Goal: Task Accomplishment & Management: Manage account settings

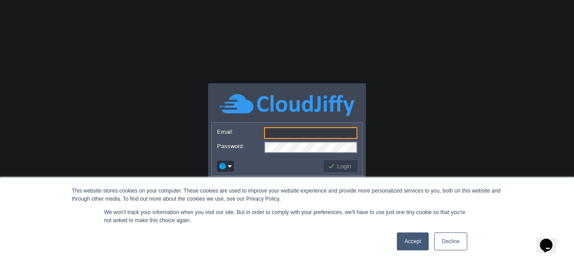
type input "[EMAIL_ADDRESS][DOMAIN_NAME]"
click at [414, 241] on link "Accept" at bounding box center [413, 242] width 32 height 18
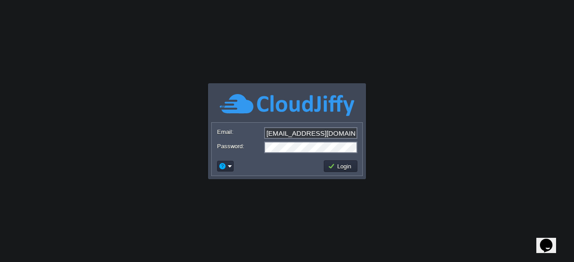
click at [426, 141] on body "This website stores cookies on your computer. These cookies are used to improve…" at bounding box center [287, 131] width 574 height 262
click at [285, 209] on body "This website stores cookies on your computer. These cookies are used to improve…" at bounding box center [287, 131] width 574 height 262
click at [337, 168] on button "Login" at bounding box center [341, 166] width 26 height 8
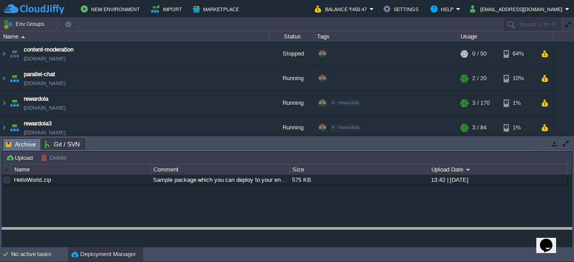
drag, startPoint x: 413, startPoint y: 141, endPoint x: 409, endPoint y: 276, distance: 134.7
click at [409, 262] on html "New Environment Import Marketplace Bonus ₹0.00 Upgrade Account Balance ₹450.47 …" at bounding box center [287, 131] width 574 height 262
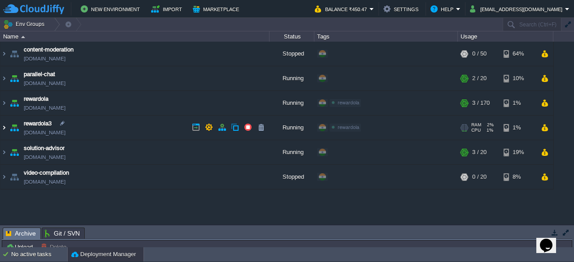
click at [3, 127] on img at bounding box center [3, 128] width 7 height 24
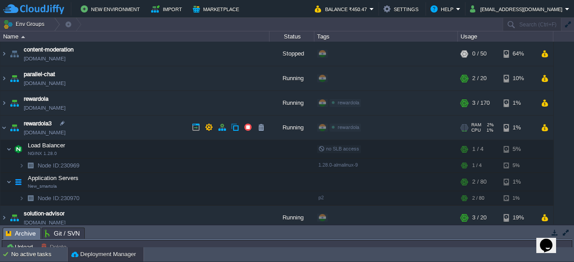
click at [42, 124] on span "rewardola3" at bounding box center [38, 123] width 28 height 9
click at [3, 126] on img at bounding box center [3, 128] width 7 height 24
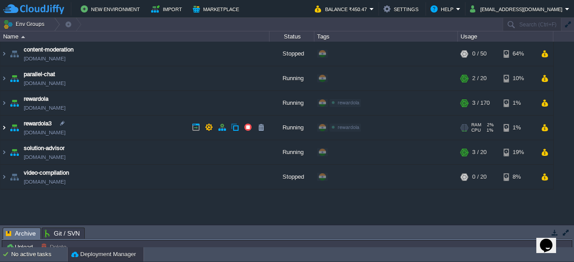
click at [5, 128] on img at bounding box center [3, 128] width 7 height 24
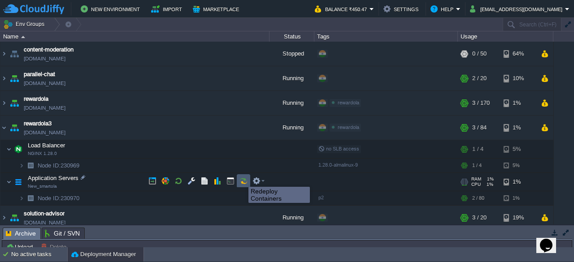
click at [242, 184] on button "button" at bounding box center [244, 181] width 8 height 8
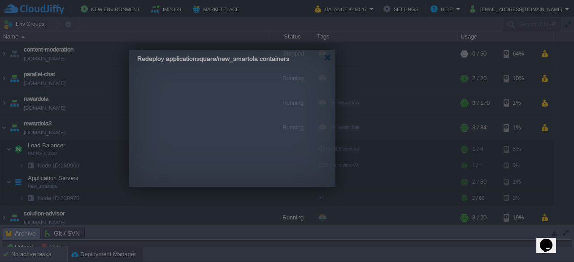
drag, startPoint x: 371, startPoint y: 76, endPoint x: 316, endPoint y: 63, distance: 56.3
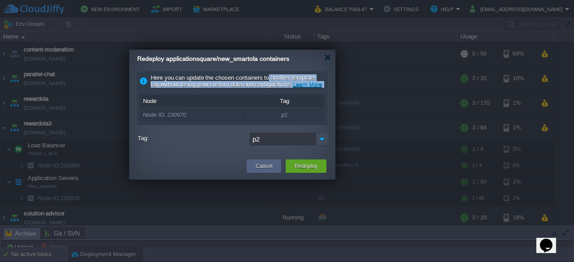
drag, startPoint x: 269, startPoint y: 70, endPoint x: 304, endPoint y: 102, distance: 46.7
click at [304, 102] on div "Here you can update the chosen containers to another template tag without losin…" at bounding box center [232, 111] width 206 height 86
click at [323, 92] on div "Here you can update the chosen containers to another template tag without losin…" at bounding box center [232, 81] width 191 height 20
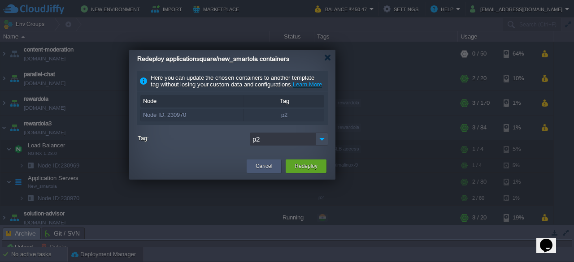
click at [251, 173] on div "Cancel" at bounding box center [264, 166] width 35 height 13
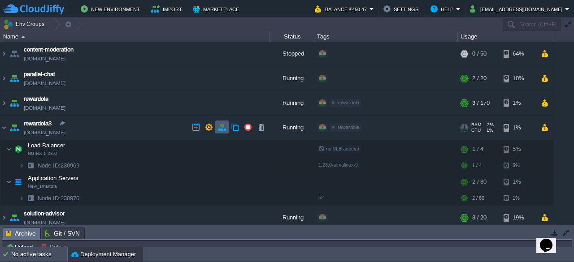
click at [224, 128] on button "button" at bounding box center [222, 127] width 8 height 8
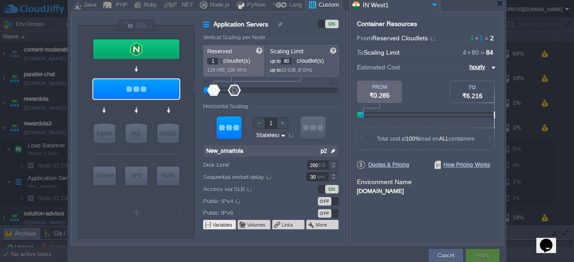
click at [223, 226] on button "Variables" at bounding box center [223, 225] width 21 height 7
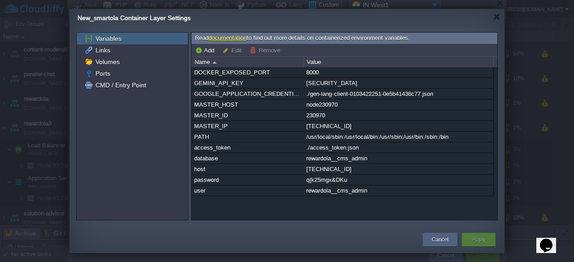
click at [223, 50] on button "Edit" at bounding box center [234, 50] width 22 height 8
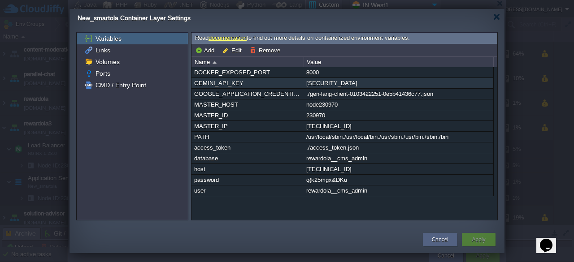
click at [228, 84] on div "GEMINI_API_KEY" at bounding box center [247, 83] width 111 height 10
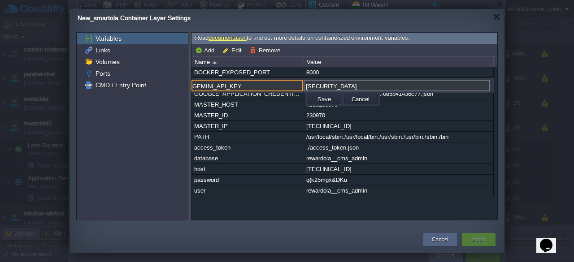
click at [330, 87] on input "[SECURITY_DATA]" at bounding box center [397, 86] width 187 height 12
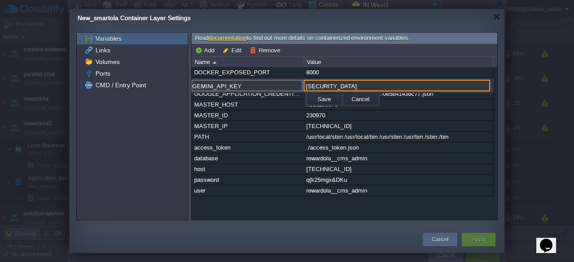
click at [330, 87] on input "[SECURITY_DATA]" at bounding box center [397, 86] width 187 height 12
paste input "DXwD63L-7l6s70lCNQYX2lcwn6wE_bitA"
type input "[SECURITY_DATA]"
click at [325, 97] on button "Save" at bounding box center [324, 99] width 19 height 8
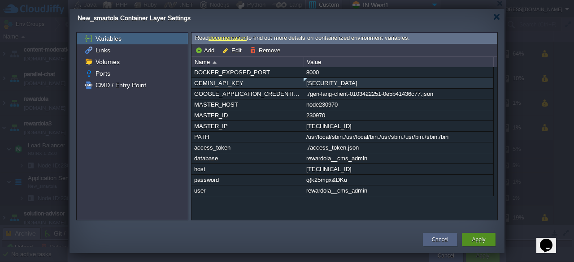
click at [484, 245] on div "Apply" at bounding box center [479, 239] width 20 height 13
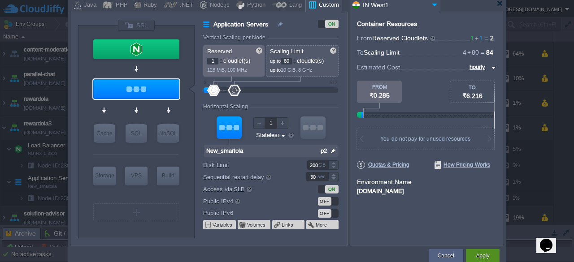
click at [486, 255] on button "Apply" at bounding box center [482, 256] width 13 height 9
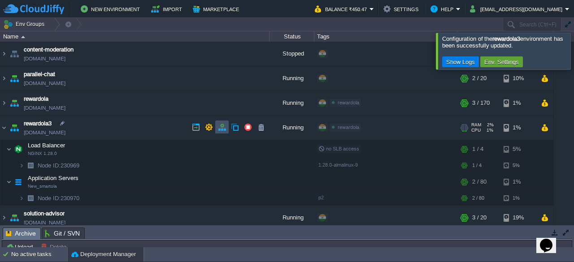
click at [221, 128] on button "button" at bounding box center [222, 127] width 8 height 8
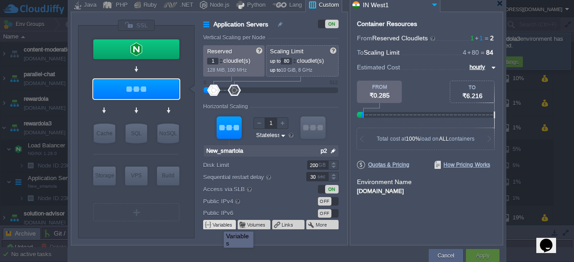
click at [217, 224] on button "Variables" at bounding box center [223, 225] width 21 height 7
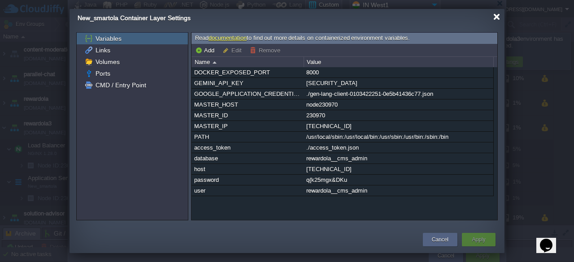
click at [494, 17] on div at bounding box center [497, 16] width 7 height 7
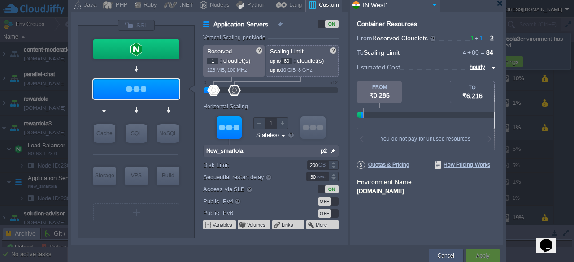
click at [452, 256] on button "Cancel" at bounding box center [446, 256] width 17 height 9
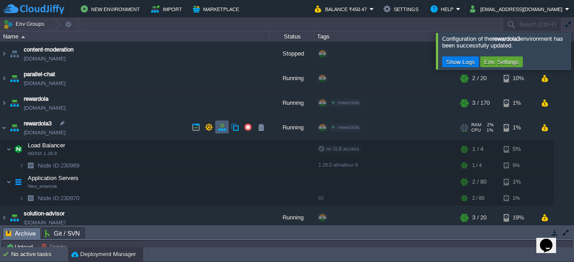
click at [220, 127] on button "button" at bounding box center [222, 127] width 8 height 8
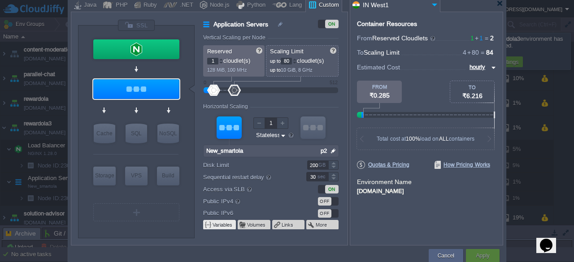
click at [223, 228] on button "Variables" at bounding box center [223, 225] width 21 height 7
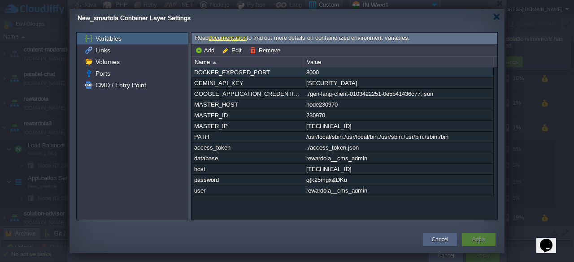
click at [237, 75] on div "DOCKER_EXPOSED_PORT" at bounding box center [247, 72] width 111 height 10
click at [237, 75] on div "DOCKER_EXPOSED_PORT 8000 GEMINI_API_KEY [SECURITY_DATA] GOOGLE_APPLICATION_CRED…" at bounding box center [345, 143] width 306 height 153
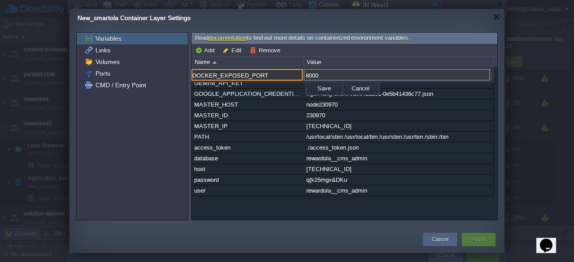
click at [237, 75] on input "DOCKER_EXPOSED_PORT" at bounding box center [247, 75] width 111 height 12
click at [243, 86] on div "GEMINI_API_KEY" at bounding box center [247, 83] width 111 height 10
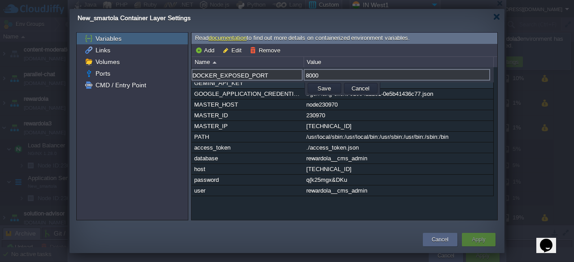
click at [240, 85] on div "GEMINI_API_KEY" at bounding box center [247, 83] width 111 height 10
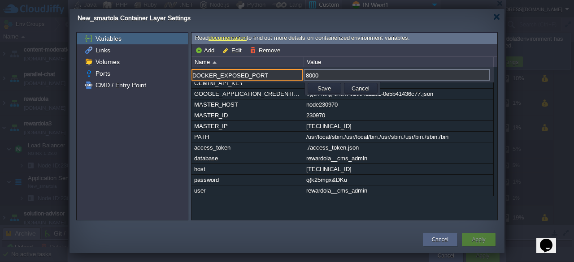
click at [382, 226] on div "Variables Links Volumes Ports CMD / Entry Point Read documentation to find out …" at bounding box center [287, 127] width 435 height 200
click at [333, 88] on button "Save" at bounding box center [324, 88] width 19 height 8
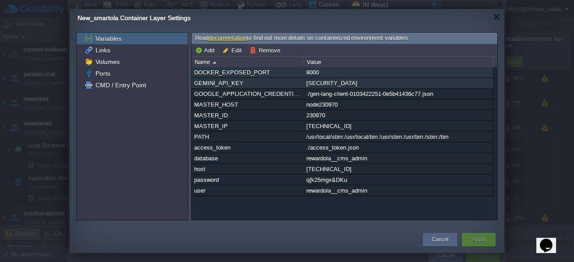
click at [265, 81] on div "GEMINI_API_KEY" at bounding box center [247, 83] width 111 height 10
type input "GEMINI_API_KEY"
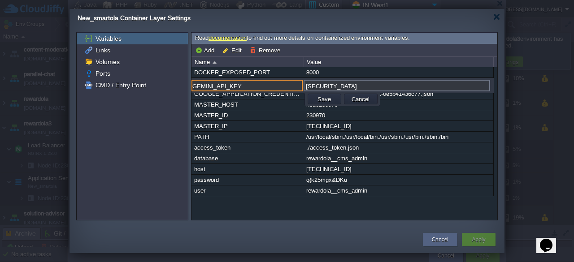
click at [260, 85] on input "GEMINI_API_KEY" at bounding box center [247, 86] width 111 height 12
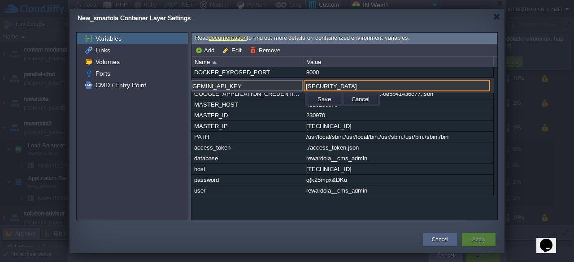
click at [388, 85] on input "[SECURITY_DATA]" at bounding box center [397, 86] width 187 height 12
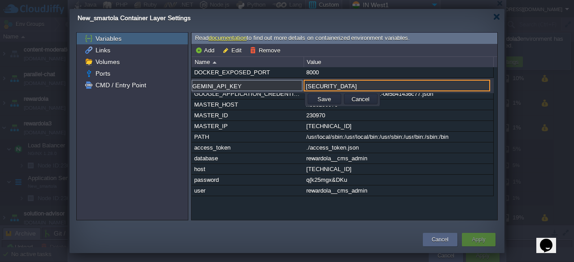
click at [388, 85] on input "[SECURITY_DATA]" at bounding box center [397, 86] width 187 height 12
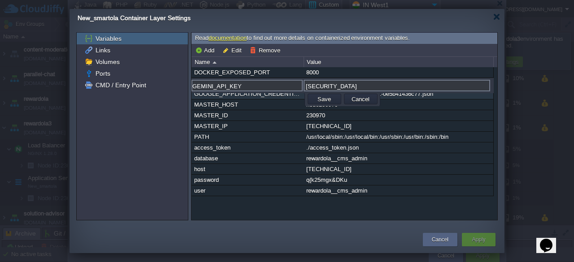
click at [231, 98] on div "GOOGLE_APPLICATION_CREDENTIALS" at bounding box center [247, 94] width 111 height 10
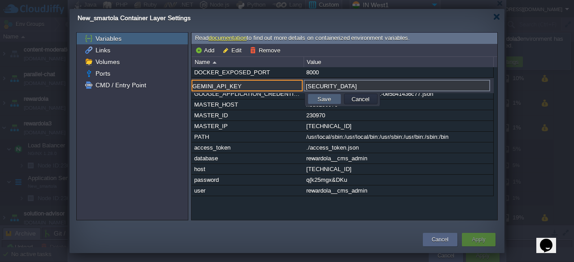
click at [319, 102] on button "Save" at bounding box center [324, 99] width 19 height 8
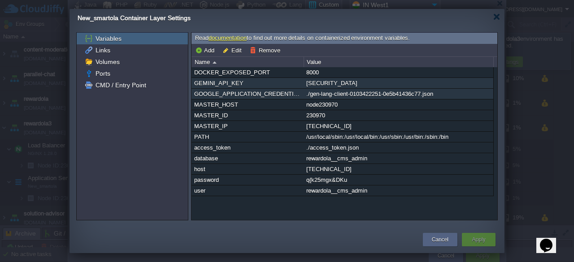
click at [257, 95] on div "GOOGLE_APPLICATION_CREDENTIALS" at bounding box center [247, 94] width 111 height 10
type input "./gen-lang-client-0103422251-0e5b41436c77.json"
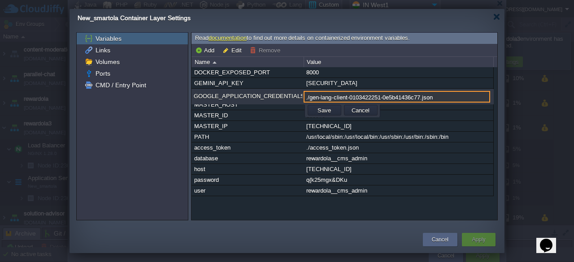
click at [257, 95] on div "GOOGLE_APPLICATION_CREDENTIALS" at bounding box center [247, 97] width 111 height 12
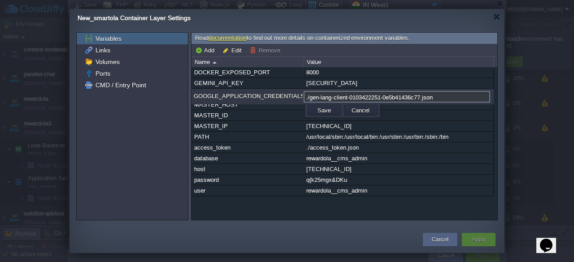
click at [257, 95] on div "GOOGLE_APPLICATION_CREDENTIALS" at bounding box center [247, 97] width 111 height 12
click at [275, 95] on div "GOOGLE_APPLICATION_CREDENTIALS" at bounding box center [247, 97] width 111 height 12
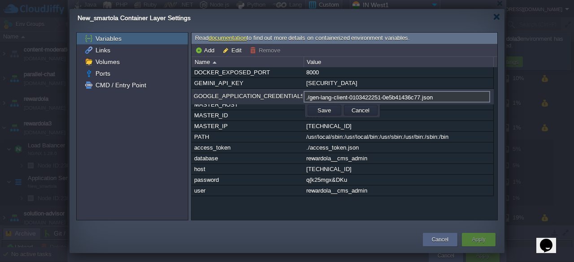
click at [275, 95] on div "GOOGLE_APPLICATION_CREDENTIALS" at bounding box center [247, 97] width 111 height 12
click at [465, 99] on input "./gen-lang-client-0103422251-0e5b41436c77.json" at bounding box center [397, 97] width 187 height 12
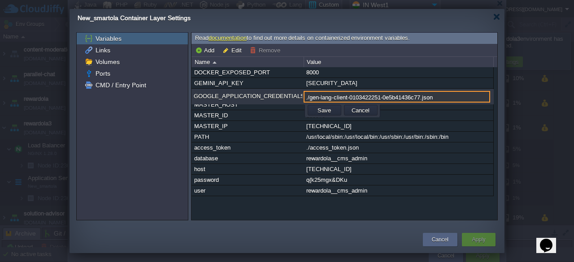
click at [465, 99] on input "./gen-lang-client-0103422251-0e5b41436c77.json" at bounding box center [397, 97] width 187 height 12
click at [210, 92] on div "GOOGLE_APPLICATION_CREDENTIALS" at bounding box center [247, 97] width 111 height 12
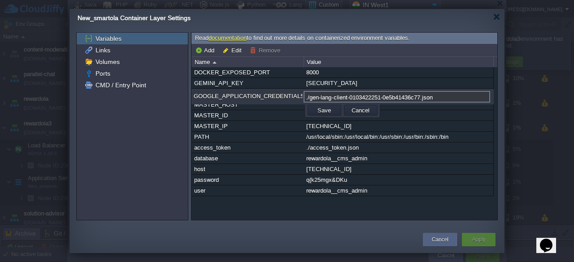
click at [212, 95] on div "GOOGLE_APPLICATION_CREDENTIALS" at bounding box center [247, 97] width 111 height 12
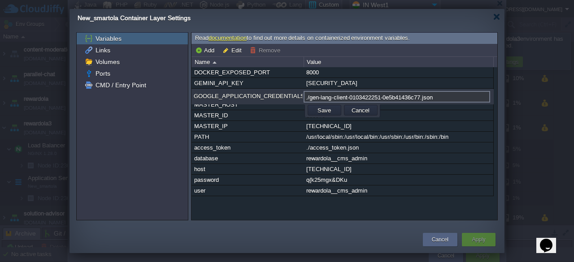
click at [212, 95] on div "GOOGLE_APPLICATION_CREDENTIALS" at bounding box center [247, 97] width 111 height 12
drag, startPoint x: 296, startPoint y: 96, endPoint x: 211, endPoint y: 92, distance: 84.9
click at [211, 92] on div "GOOGLE_APPLICATION_CREDENTIALS" at bounding box center [247, 97] width 111 height 12
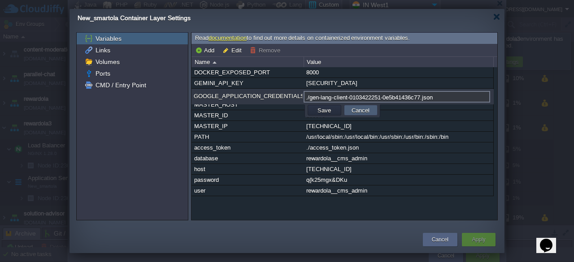
click at [352, 110] on button "Cancel" at bounding box center [360, 110] width 23 height 8
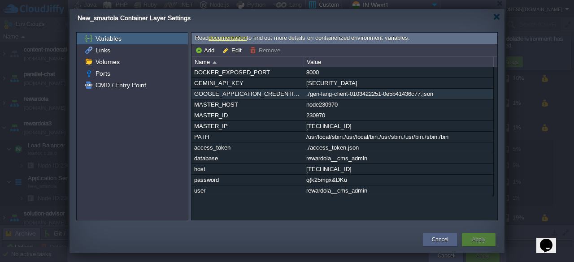
click at [212, 96] on div "GOOGLE_APPLICATION_CREDENTIALS" at bounding box center [247, 94] width 111 height 10
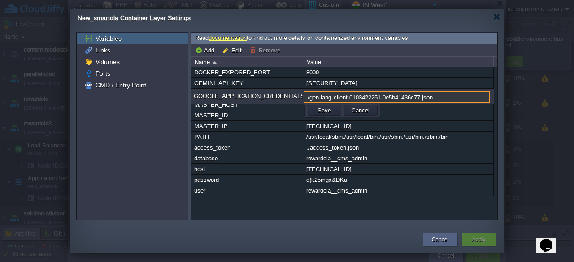
click at [212, 96] on div "GOOGLE_APPLICATION_CREDENTIALS" at bounding box center [247, 97] width 111 height 12
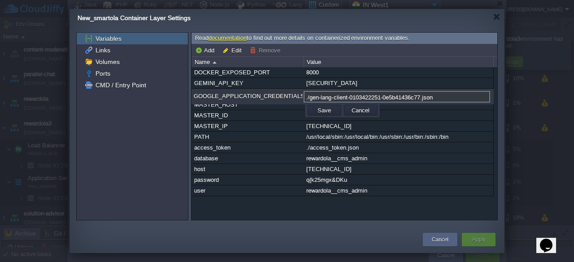
click at [212, 96] on div "GOOGLE_APPLICATION_CREDENTIALS" at bounding box center [247, 97] width 111 height 12
drag, startPoint x: 299, startPoint y: 96, endPoint x: 198, endPoint y: 91, distance: 101.1
click at [198, 91] on div "GOOGLE_APPLICATION_CREDENTIALS" at bounding box center [247, 97] width 111 height 12
click at [198, 95] on div "GOOGLE_APPLICATION_CREDENTIALS" at bounding box center [247, 97] width 111 height 12
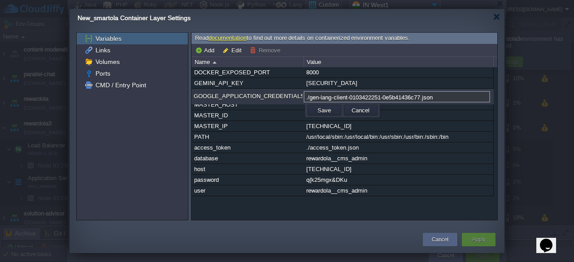
click at [198, 95] on div "GOOGLE_APPLICATION_CREDENTIALS" at bounding box center [247, 97] width 111 height 12
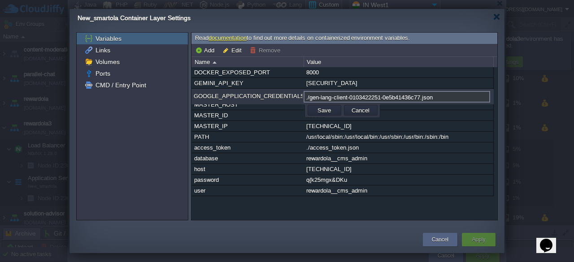
click at [198, 95] on div "GOOGLE_APPLICATION_CREDENTIALS" at bounding box center [247, 97] width 111 height 12
click at [232, 51] on button "Edit" at bounding box center [234, 50] width 22 height 8
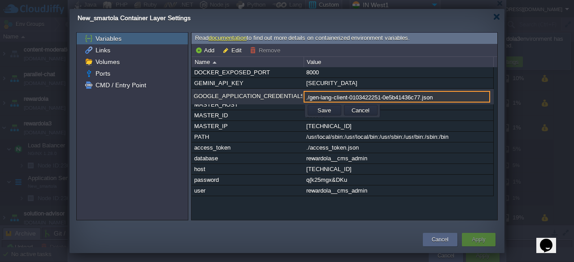
click at [240, 97] on div "GOOGLE_APPLICATION_CREDENTIALS" at bounding box center [247, 97] width 111 height 12
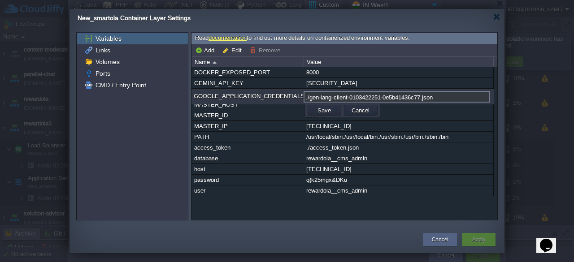
click at [240, 97] on div "GOOGLE_APPLICATION_CREDENTIALS" at bounding box center [247, 97] width 111 height 12
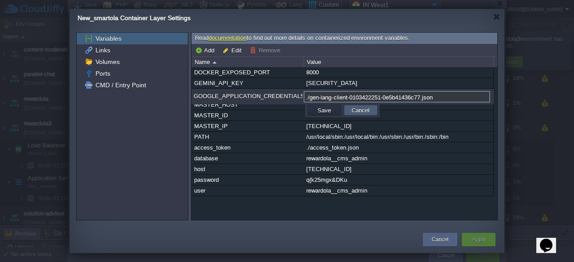
click at [361, 113] on button "Cancel" at bounding box center [360, 110] width 23 height 8
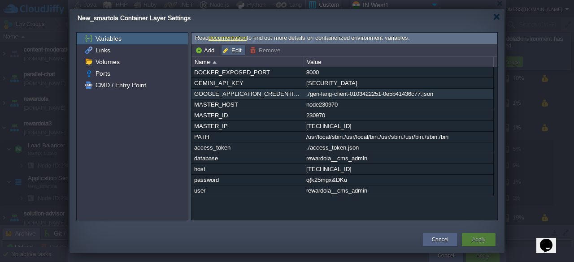
click at [235, 45] on td "Edit" at bounding box center [233, 50] width 25 height 11
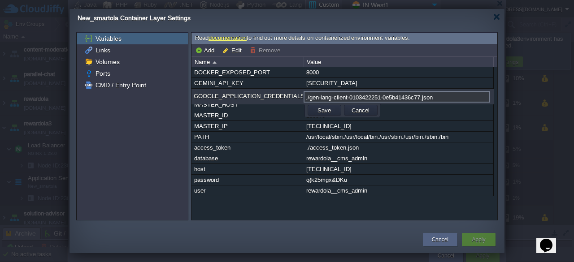
drag, startPoint x: 297, startPoint y: 98, endPoint x: 196, endPoint y: 99, distance: 101.0
click at [196, 99] on div "GOOGLE_APPLICATION_CREDENTIALS" at bounding box center [247, 97] width 111 height 12
click at [367, 114] on td "Cancel" at bounding box center [361, 110] width 34 height 11
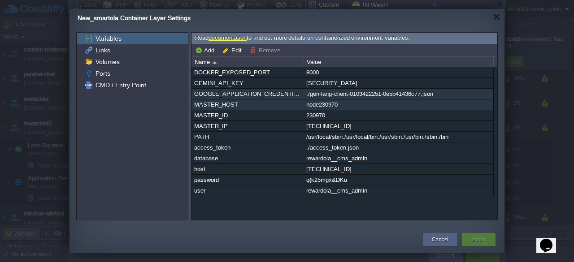
click at [245, 106] on div "MASTER_HOST" at bounding box center [247, 105] width 111 height 10
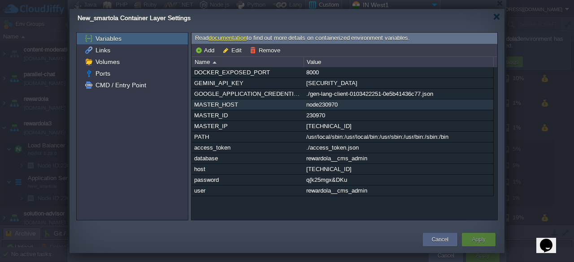
click at [245, 106] on div "MASTER_HOST" at bounding box center [247, 105] width 111 height 10
type input "MASTER_HOST"
type input "node230970"
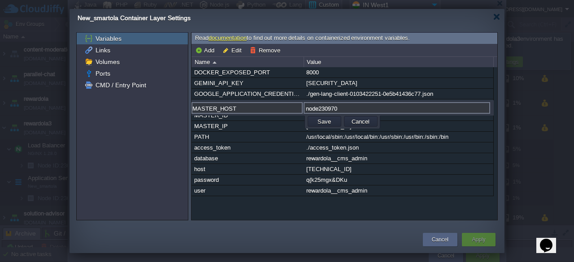
click at [245, 106] on input "MASTER_HOST" at bounding box center [247, 108] width 111 height 12
click at [352, 112] on input "node230970" at bounding box center [397, 108] width 187 height 12
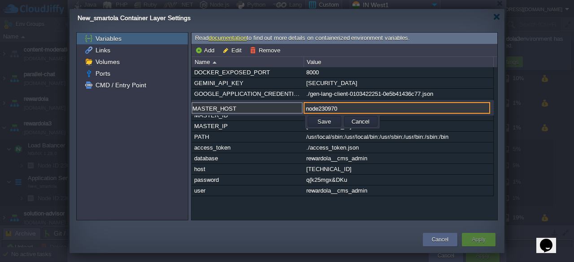
click at [352, 112] on input "node230970" at bounding box center [397, 108] width 187 height 12
click at [351, 116] on td "Cancel" at bounding box center [361, 121] width 34 height 11
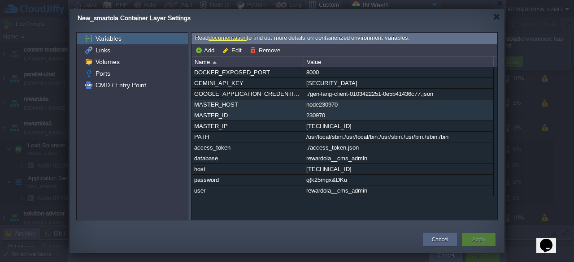
click at [252, 118] on div "MASTER_ID" at bounding box center [247, 115] width 111 height 10
type input "MASTER_ID"
type input "230970"
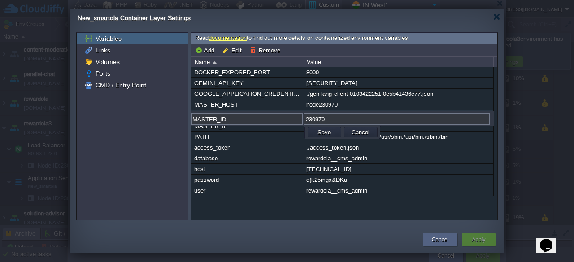
click at [252, 118] on input "MASTER_ID" at bounding box center [247, 119] width 111 height 12
click at [314, 117] on input "230970" at bounding box center [397, 119] width 187 height 12
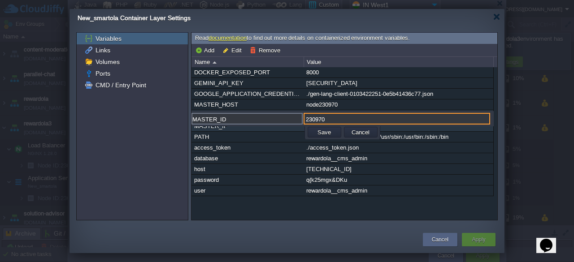
click at [223, 131] on div "MASTER_IP" at bounding box center [247, 126] width 111 height 10
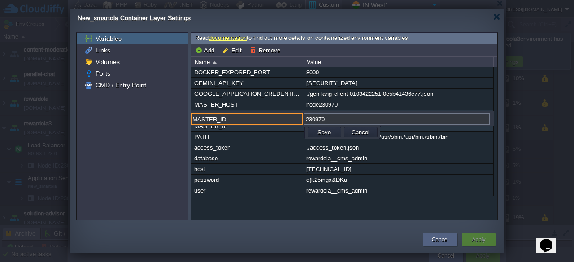
click at [231, 128] on div "MASTER_IP" at bounding box center [247, 126] width 111 height 10
click at [358, 134] on button "Cancel" at bounding box center [360, 132] width 23 height 8
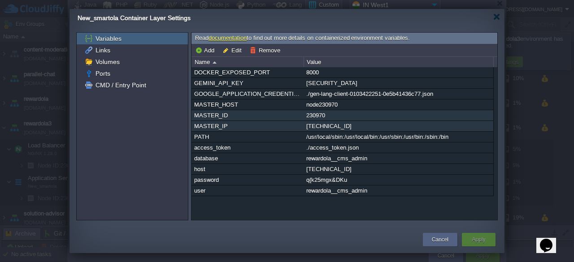
click at [227, 127] on div "MASTER_IP" at bounding box center [247, 126] width 111 height 10
type input "MASTER_IP"
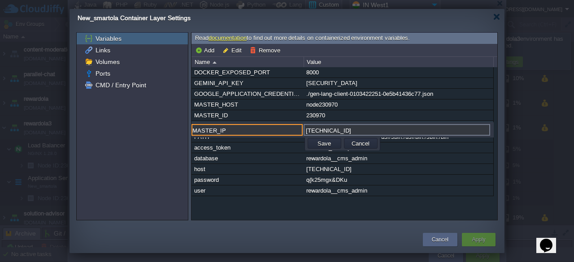
click at [227, 127] on input "MASTER_IP" at bounding box center [247, 130] width 111 height 12
click at [343, 128] on input "[TECHNICAL_ID]" at bounding box center [397, 130] width 187 height 12
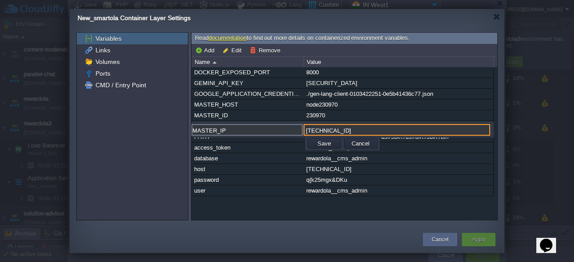
click at [343, 128] on input "[TECHNICAL_ID]" at bounding box center [397, 130] width 187 height 12
click at [354, 143] on button "Cancel" at bounding box center [360, 144] width 23 height 8
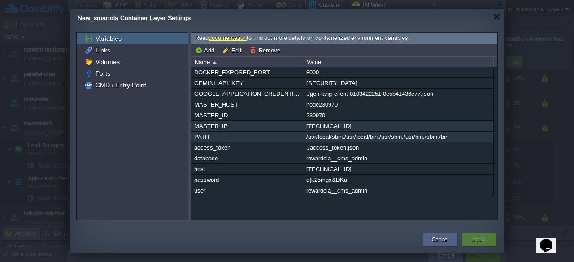
click at [215, 140] on div "PATH" at bounding box center [247, 137] width 111 height 10
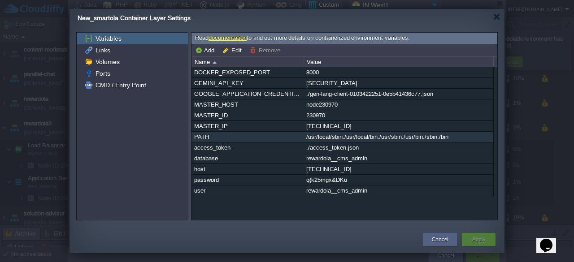
click at [215, 140] on div "PATH" at bounding box center [247, 137] width 111 height 10
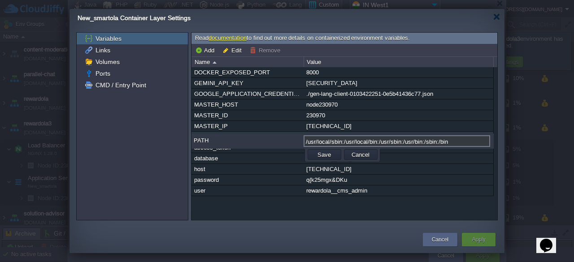
click at [215, 140] on div "PATH" at bounding box center [247, 141] width 111 height 12
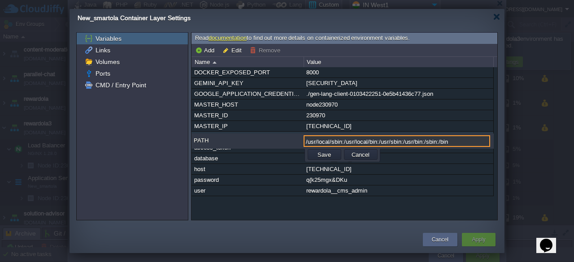
drag, startPoint x: 459, startPoint y: 140, endPoint x: 306, endPoint y: 143, distance: 153.5
click at [306, 143] on input "/usr/local/sbin:/usr/local/bin:/usr/sbin:/usr/bin:/sbin:/bin" at bounding box center [397, 141] width 187 height 12
click at [250, 152] on div "access_token" at bounding box center [247, 148] width 111 height 10
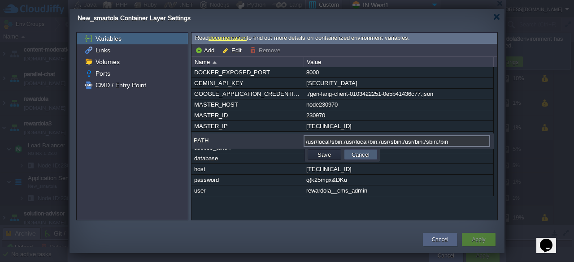
click at [363, 150] on td "Cancel" at bounding box center [361, 154] width 34 height 11
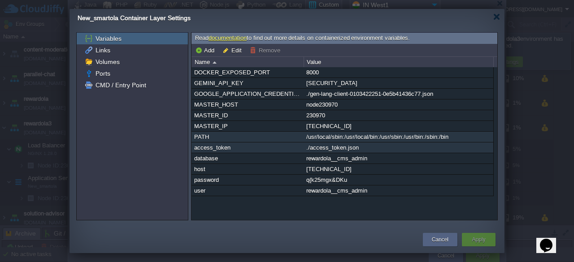
click at [239, 149] on div "access_token" at bounding box center [247, 148] width 111 height 10
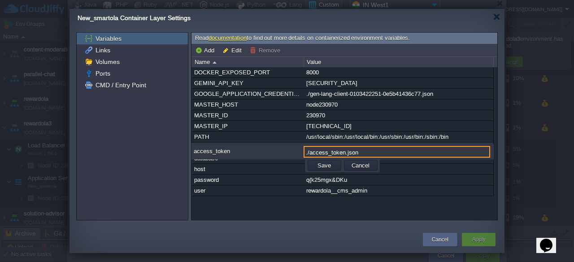
click at [239, 149] on div "access_token" at bounding box center [247, 152] width 111 height 12
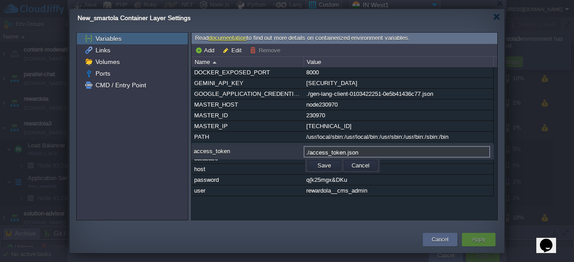
click at [239, 149] on div "access_token" at bounding box center [247, 152] width 111 height 12
click at [370, 153] on input "./access_token.json" at bounding box center [397, 152] width 187 height 12
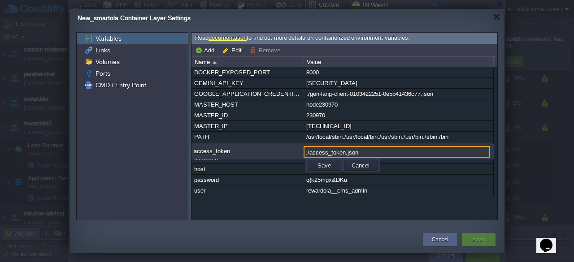
click at [370, 153] on input "./access_token.json" at bounding box center [397, 152] width 187 height 12
click at [354, 170] on td "Cancel" at bounding box center [361, 165] width 34 height 11
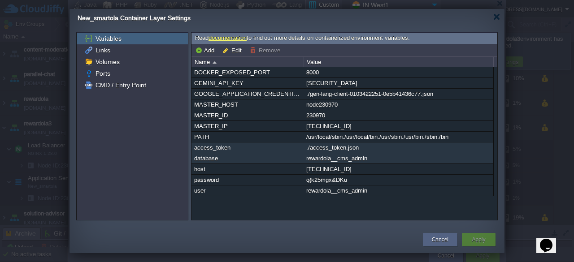
click at [236, 162] on div "database" at bounding box center [247, 158] width 111 height 10
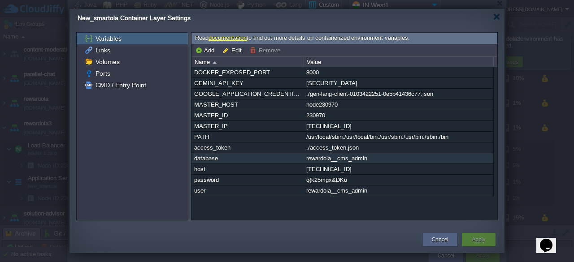
click at [236, 162] on div "database" at bounding box center [247, 158] width 111 height 10
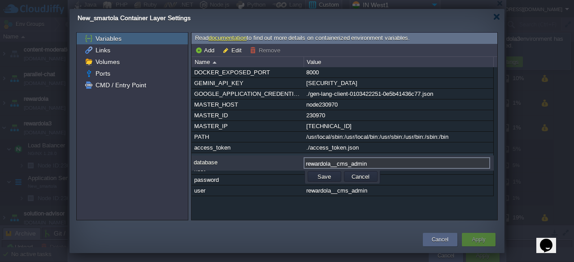
click at [236, 162] on div "database" at bounding box center [247, 163] width 111 height 12
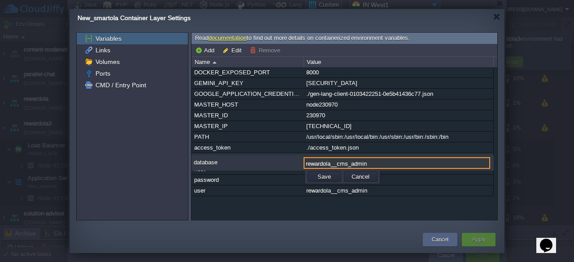
click at [236, 162] on div "database" at bounding box center [247, 163] width 111 height 12
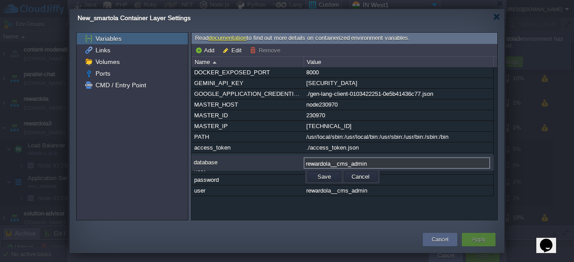
click at [236, 162] on div "database" at bounding box center [247, 163] width 111 height 12
click at [349, 164] on input "rewardola__cms_admin" at bounding box center [397, 163] width 187 height 12
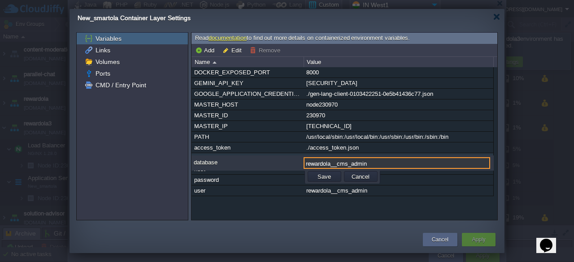
click at [349, 164] on input "rewardola__cms_admin" at bounding box center [397, 163] width 187 height 12
click at [273, 175] on div "host" at bounding box center [247, 169] width 111 height 10
click at [366, 180] on td "Cancel" at bounding box center [361, 176] width 34 height 11
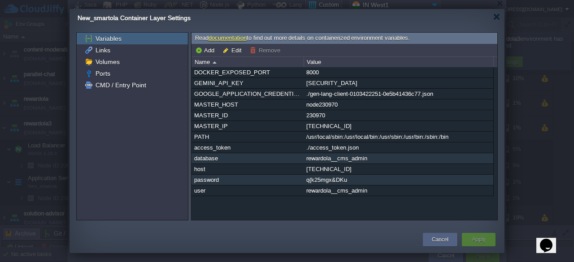
click at [268, 178] on div "password" at bounding box center [247, 180] width 111 height 10
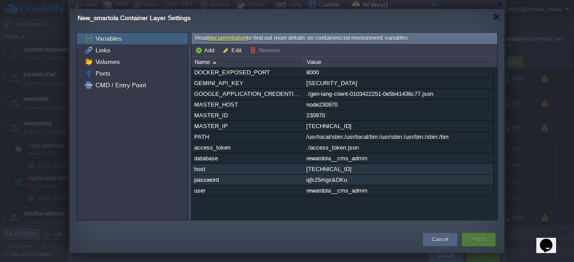
click at [265, 174] on div "host" at bounding box center [247, 169] width 111 height 10
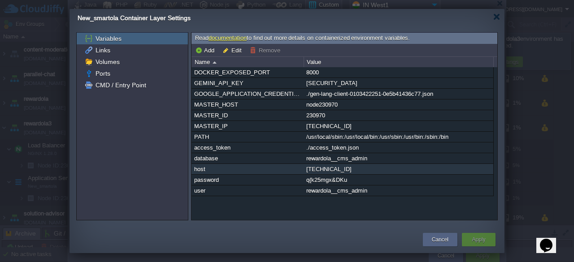
click at [265, 174] on div "host" at bounding box center [247, 169] width 111 height 10
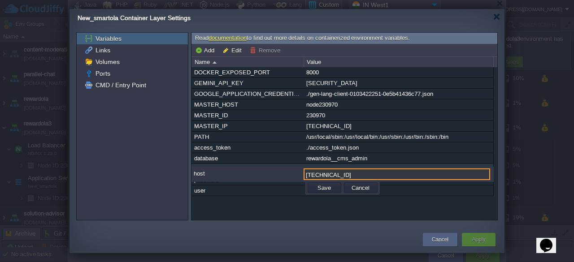
click at [265, 174] on div "host" at bounding box center [247, 175] width 111 height 12
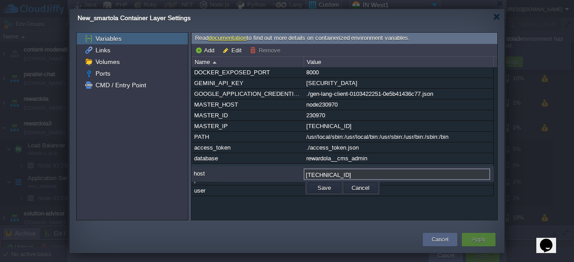
click at [402, 170] on input "[TECHNICAL_ID]" at bounding box center [397, 175] width 187 height 12
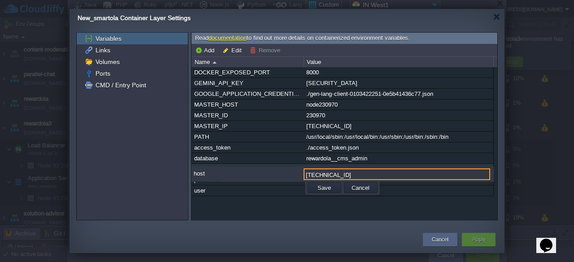
click at [402, 170] on input "[TECHNICAL_ID]" at bounding box center [397, 175] width 187 height 12
click at [361, 189] on button "Cancel" at bounding box center [360, 188] width 23 height 8
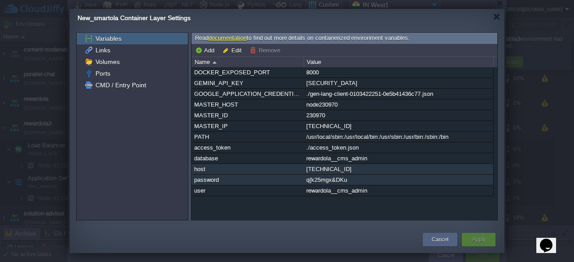
click at [263, 185] on div "password" at bounding box center [247, 180] width 111 height 10
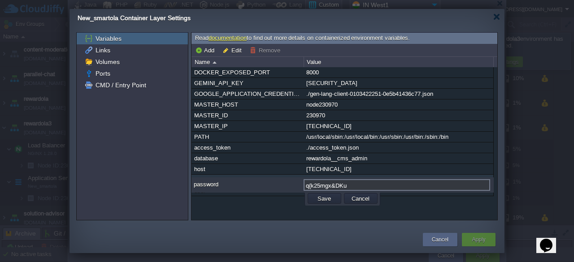
click at [263, 186] on div "password" at bounding box center [247, 185] width 111 height 12
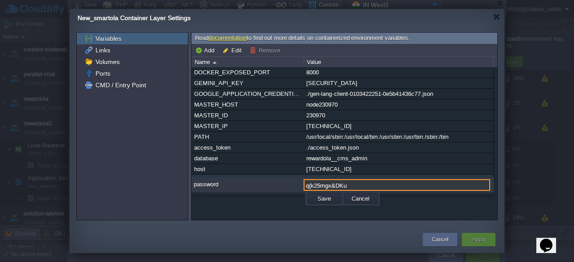
click at [344, 183] on input "q{k25mgx&DKu" at bounding box center [397, 185] width 187 height 12
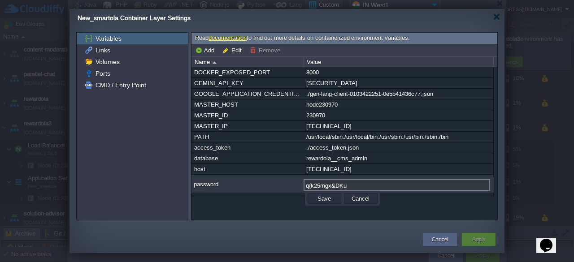
click at [229, 200] on div "DOCKER_EXPOSED_PORT 8000 GEMINI_API_KEY [SECURITY_DATA] GOOGLE_APPLICATION_CRED…" at bounding box center [345, 143] width 306 height 153
click at [362, 196] on button "Cancel" at bounding box center [360, 199] width 23 height 8
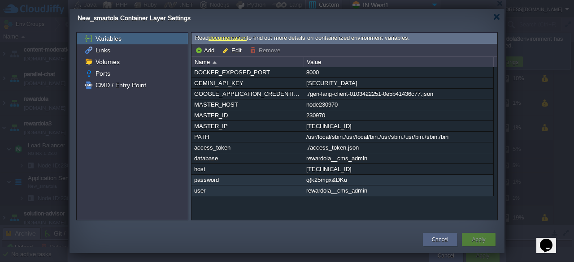
click at [253, 195] on div "user" at bounding box center [247, 191] width 111 height 10
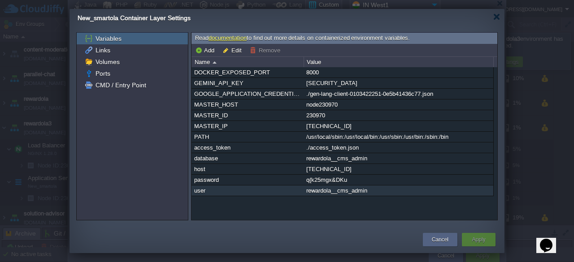
click at [253, 195] on div "user" at bounding box center [247, 191] width 111 height 10
type input "rewardola__cms_admin"
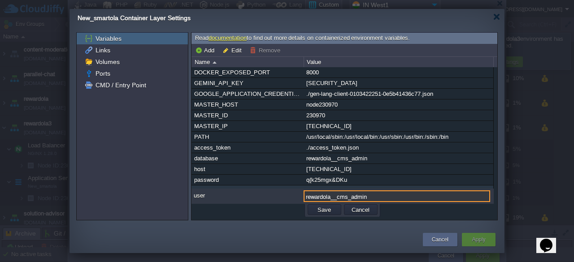
click at [253, 195] on div "user" at bounding box center [247, 197] width 111 height 12
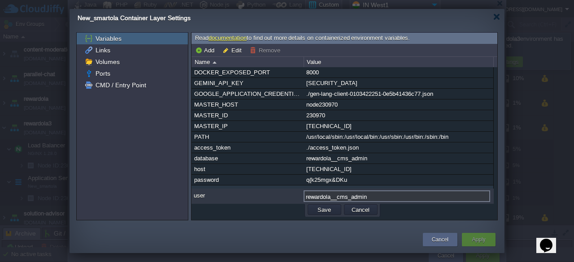
click at [253, 195] on div "user" at bounding box center [247, 197] width 111 height 12
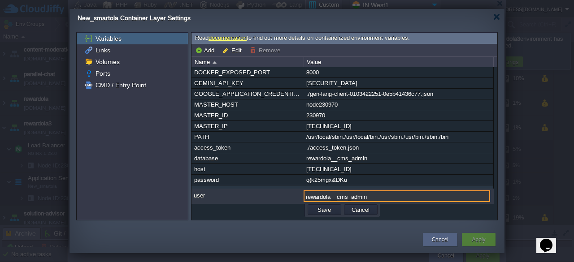
click at [352, 197] on input "rewardola__cms_admin" at bounding box center [397, 197] width 187 height 12
click at [451, 244] on div "Cancel" at bounding box center [440, 239] width 35 height 13
